Goal: Transaction & Acquisition: Purchase product/service

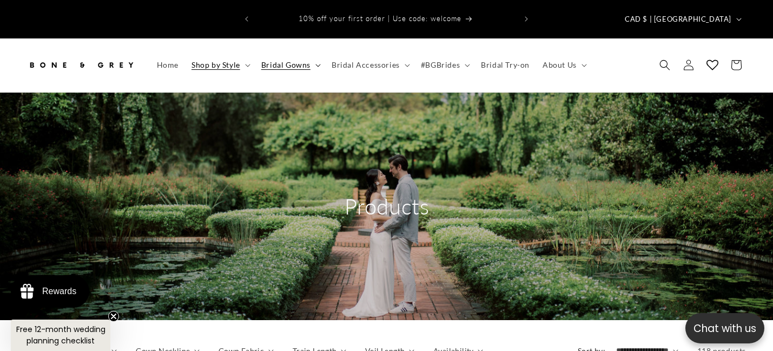
click at [303, 60] on span "Bridal Gowns" at bounding box center [285, 65] width 49 height 10
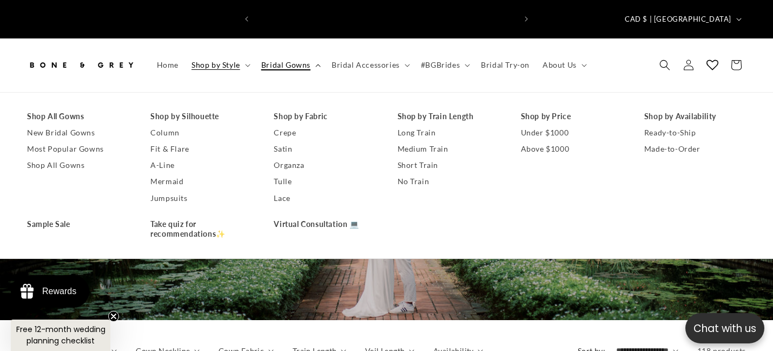
scroll to position [0, 260]
click at [165, 157] on link "A-Line" at bounding box center [201, 165] width 102 height 16
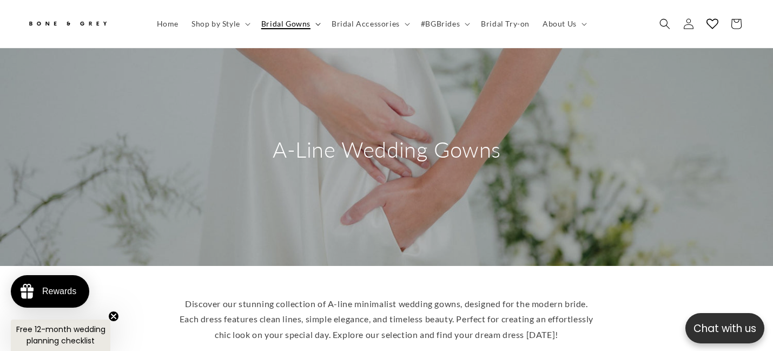
click at [310, 24] on summary "Bridal Gowns" at bounding box center [290, 23] width 70 height 23
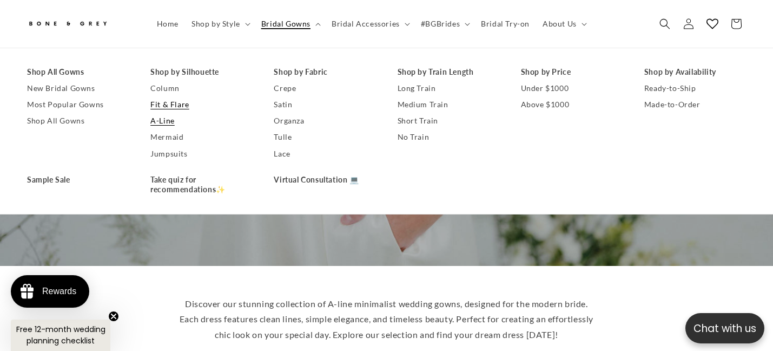
click at [173, 105] on link "Fit & Flare" at bounding box center [201, 104] width 102 height 16
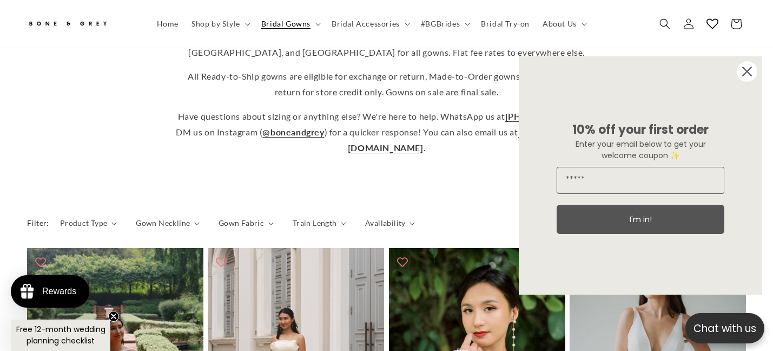
scroll to position [415, 0]
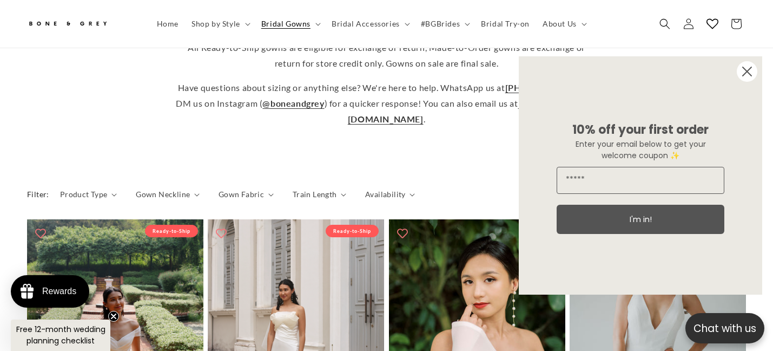
click at [752, 67] on icon "Close dialog" at bounding box center [747, 71] width 9 height 9
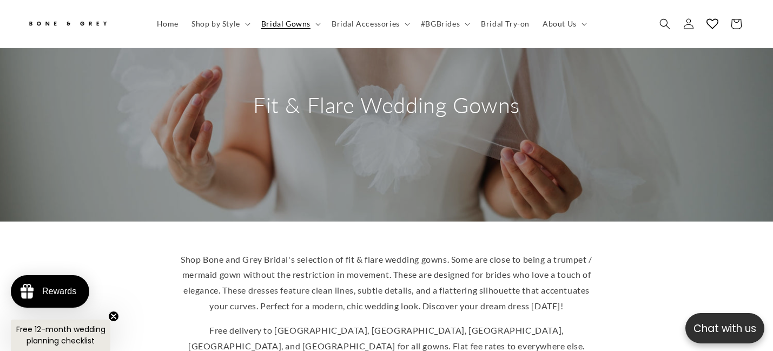
scroll to position [0, 0]
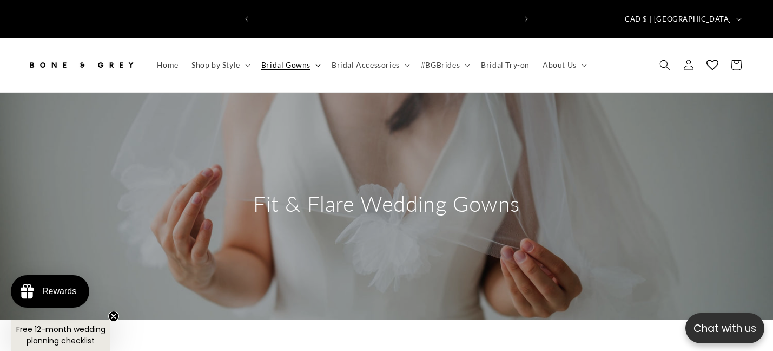
click at [307, 60] on span "Bridal Gowns" at bounding box center [285, 65] width 49 height 10
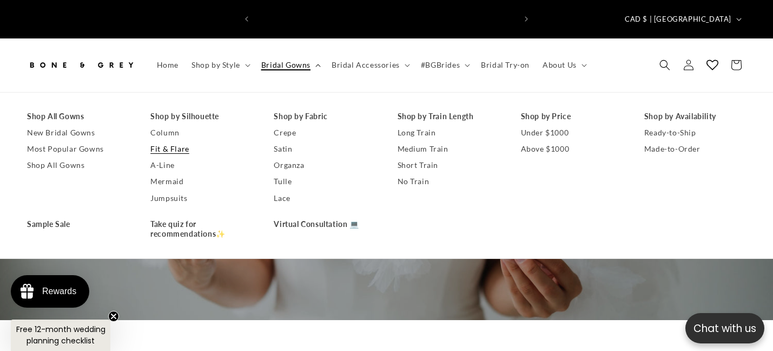
scroll to position [0, 521]
